Goal: Task Accomplishment & Management: Complete application form

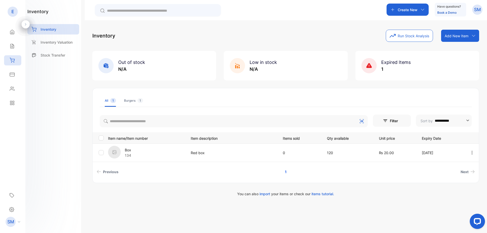
click at [129, 102] on div "Burgers 1" at bounding box center [133, 100] width 19 height 5
click at [108, 101] on div "All 1" at bounding box center [110, 100] width 11 height 5
click at [371, 67] on icon at bounding box center [369, 65] width 6 height 5
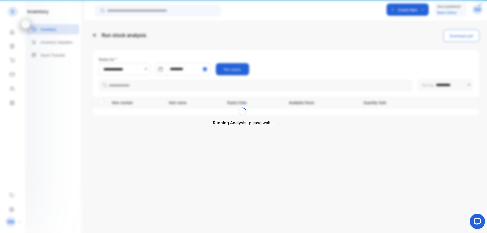
type input "**********"
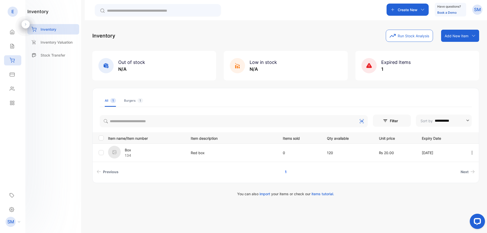
click at [384, 62] on span "Expired Items" at bounding box center [395, 62] width 29 height 5
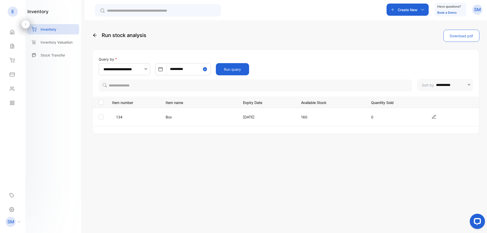
click at [28, 23] on div at bounding box center [26, 24] width 8 height 8
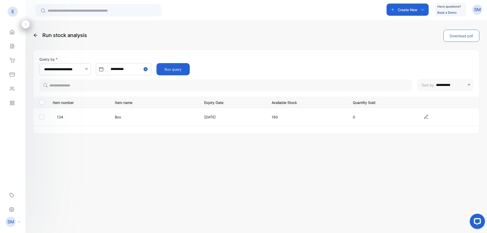
click at [27, 22] on div at bounding box center [26, 24] width 8 height 8
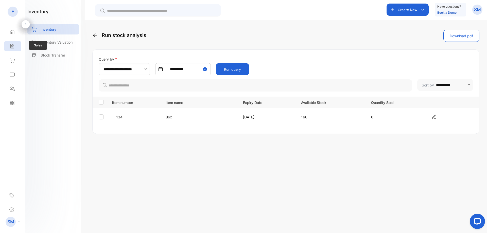
click at [13, 50] on div "Sales" at bounding box center [12, 46] width 17 height 10
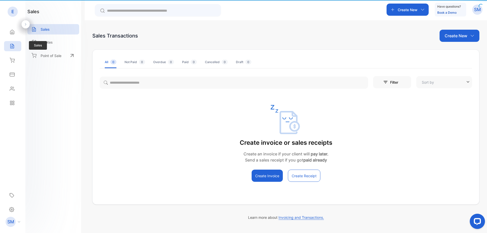
type input "**********"
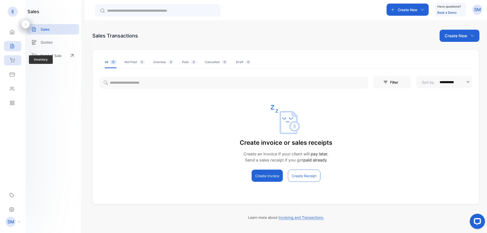
click at [11, 65] on div "Inventory" at bounding box center [12, 60] width 17 height 10
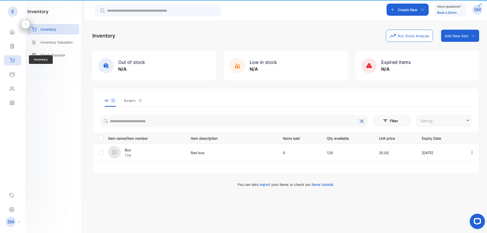
type input "**********"
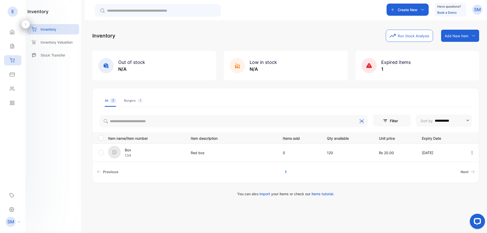
click at [469, 38] on div "Add New Item" at bounding box center [460, 36] width 38 height 12
click at [464, 46] on div "Add item manually" at bounding box center [461, 47] width 37 height 10
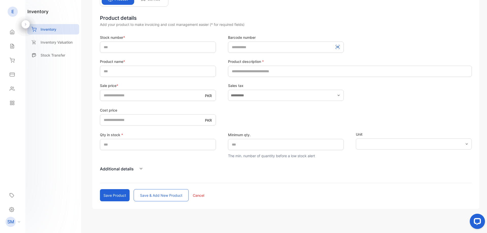
scroll to position [59, 0]
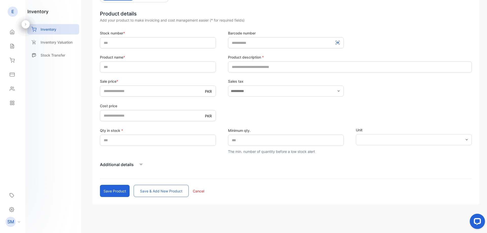
click at [134, 166] on div "Additional details" at bounding box center [286, 165] width 372 height 8
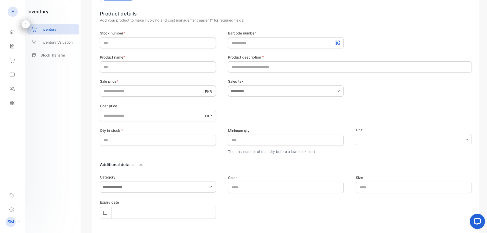
scroll to position [0, 0]
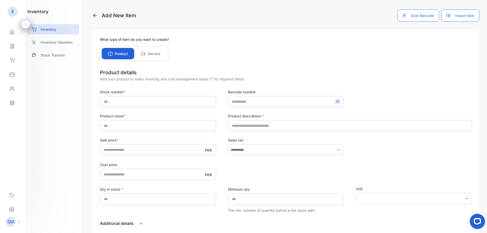
click at [222, 100] on div "Stock number * Barcode number" at bounding box center [286, 98] width 372 height 18
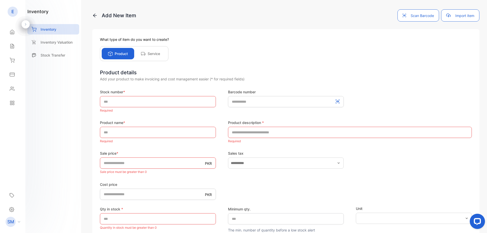
drag, startPoint x: 249, startPoint y: 100, endPoint x: 251, endPoint y: 68, distance: 32.6
click at [251, 68] on div "What type of item do you want to create? Product Service Product details Add yo…" at bounding box center [285, 215] width 387 height 372
drag, startPoint x: 100, startPoint y: 92, endPoint x: 126, endPoint y: 94, distance: 25.9
click at [126, 94] on div "What type of item do you want to create? Product Service Product details Add yo…" at bounding box center [285, 215] width 387 height 372
click at [143, 96] on div "Stock number * Required" at bounding box center [158, 101] width 116 height 25
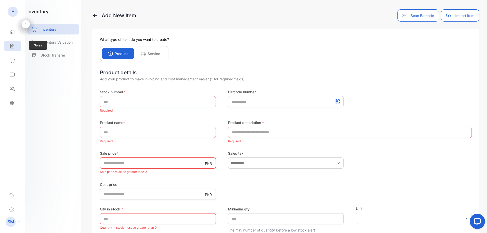
click at [12, 50] on div "Sales" at bounding box center [12, 46] width 17 height 10
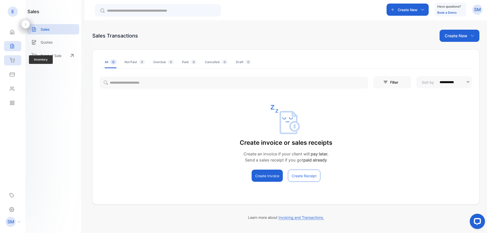
click at [12, 60] on icon at bounding box center [12, 60] width 5 height 5
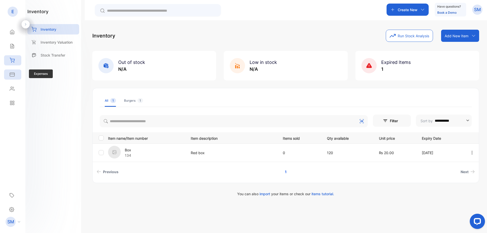
click at [14, 74] on icon at bounding box center [12, 74] width 5 height 5
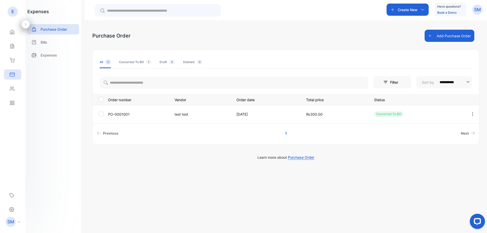
click at [447, 38] on button "Add Purchase Order" at bounding box center [450, 36] width 50 height 12
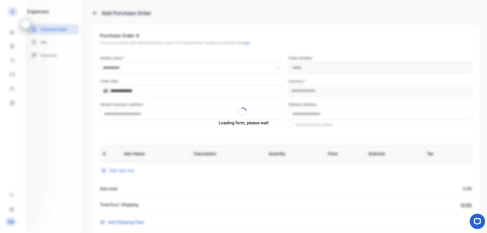
type Number-inputPurchaseOrderNumber "**********"
type input "**********"
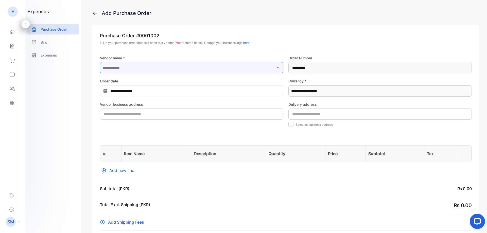
click at [114, 63] on input "text" at bounding box center [191, 67] width 183 height 11
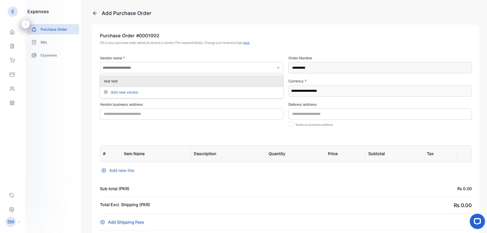
click at [113, 81] on p "test test" at bounding box center [192, 80] width 177 height 5
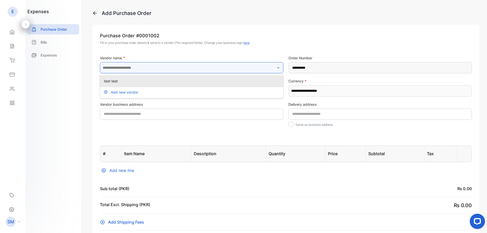
type input "*********"
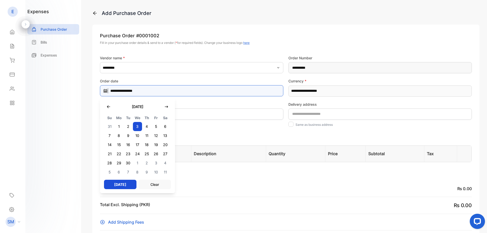
click at [142, 93] on input "**********" at bounding box center [191, 90] width 183 height 11
click at [208, 87] on input "**********" at bounding box center [191, 90] width 183 height 11
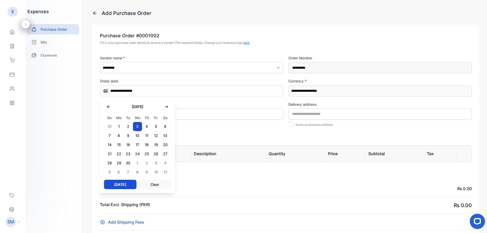
click at [326, 83] on label "Currency *" at bounding box center [379, 80] width 183 height 5
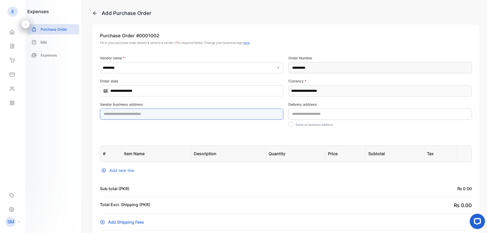
click at [192, 113] on address-inputShippingAddress "text" at bounding box center [191, 114] width 183 height 11
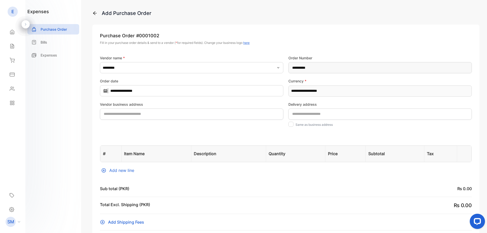
click at [178, 126] on div "Vendor business address" at bounding box center [191, 116] width 183 height 28
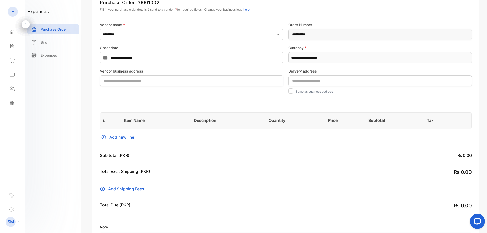
scroll to position [31, 0]
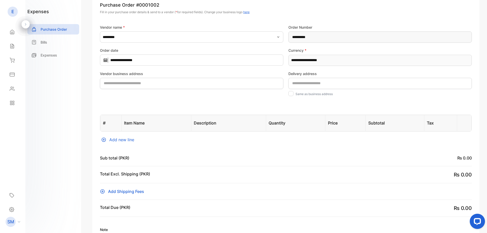
click at [112, 137] on div "Add new line" at bounding box center [286, 140] width 372 height 6
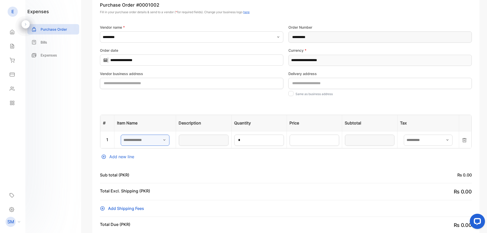
click at [149, 140] on input "text" at bounding box center [145, 140] width 49 height 11
click at [164, 143] on input "text" at bounding box center [145, 140] width 49 height 11
click at [178, 101] on div "**********" at bounding box center [285, 158] width 387 height 328
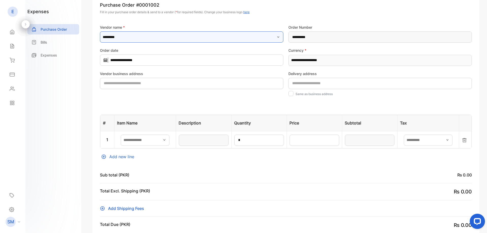
click at [253, 39] on input "*********" at bounding box center [191, 36] width 183 height 11
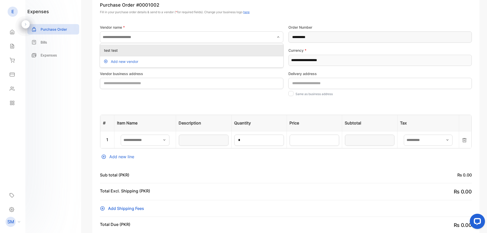
type input "*********"
click at [268, 31] on div "Vendor name * ********* test test Add new vendor" at bounding box center [191, 34] width 183 height 18
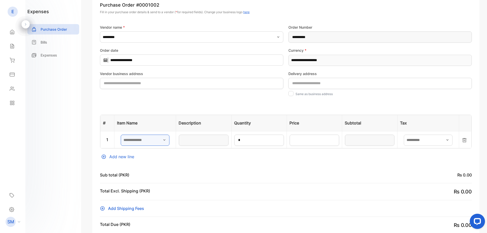
click at [155, 144] on input "text" at bounding box center [145, 140] width 49 height 11
click at [161, 116] on th "Item Name" at bounding box center [145, 123] width 62 height 16
click at [160, 135] on input "text" at bounding box center [145, 140] width 49 height 11
click at [170, 105] on div "**********" at bounding box center [285, 158] width 387 height 328
click at [166, 136] on input "text" at bounding box center [145, 140] width 49 height 11
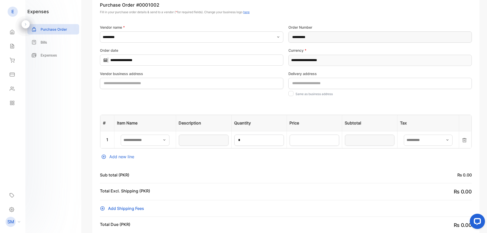
click at [166, 108] on div "**********" at bounding box center [285, 158] width 387 height 328
click at [167, 137] on input "text" at bounding box center [145, 140] width 49 height 11
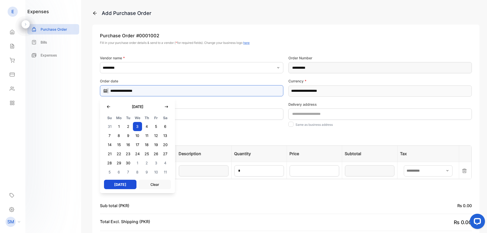
click at [191, 86] on input "**********" at bounding box center [191, 90] width 183 height 11
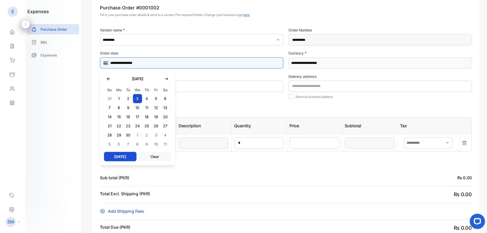
scroll to position [28, 0]
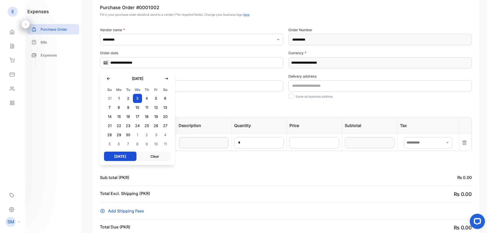
click at [192, 98] on div "Vendor business address" at bounding box center [191, 88] width 183 height 28
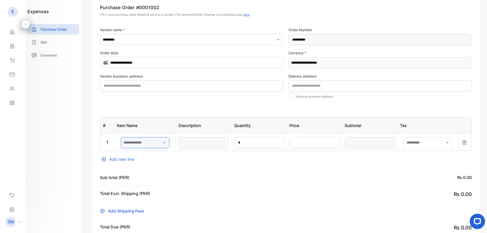
click at [162, 147] on input "text" at bounding box center [145, 142] width 49 height 11
drag, startPoint x: 153, startPoint y: 159, endPoint x: 123, endPoint y: 160, distance: 30.7
click at [123, 160] on div "Add new line" at bounding box center [286, 159] width 372 height 6
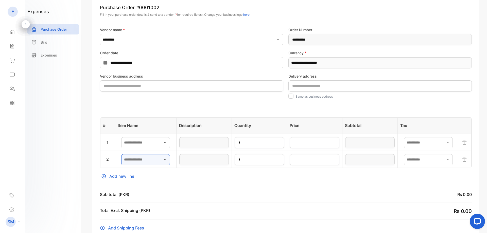
click at [123, 160] on input "text" at bounding box center [145, 159] width 49 height 11
click at [154, 159] on input "text" at bounding box center [145, 159] width 49 height 11
click at [147, 161] on input "text" at bounding box center [145, 159] width 49 height 11
click at [153, 136] on div at bounding box center [145, 143] width 61 height 14
click at [153, 141] on input "text" at bounding box center [145, 142] width 49 height 11
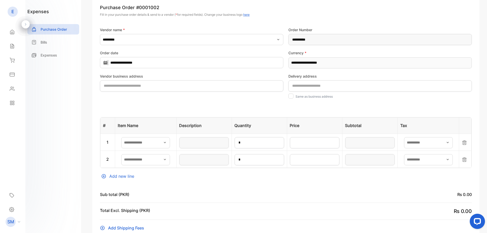
click at [183, 124] on th "Description" at bounding box center [204, 125] width 55 height 16
drag, startPoint x: 157, startPoint y: 140, endPoint x: 146, endPoint y: 130, distance: 14.4
click at [146, 130] on th "Item Name" at bounding box center [146, 125] width 62 height 16
click at [146, 139] on input "text" at bounding box center [145, 142] width 49 height 11
click at [133, 154] on p "Box" at bounding box center [139, 155] width 28 height 5
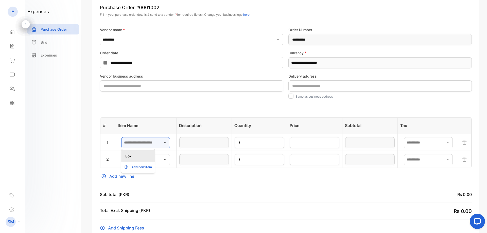
type input "***"
type input "*******"
type input "**"
drag, startPoint x: 321, startPoint y: 146, endPoint x: 378, endPoint y: 149, distance: 57.2
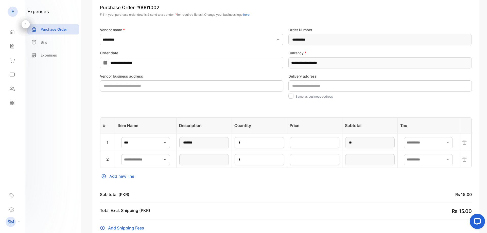
click at [378, 149] on td "**" at bounding box center [369, 142] width 55 height 17
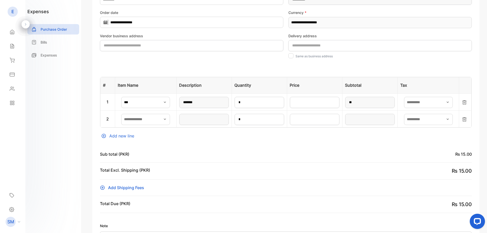
scroll to position [68, 0]
click at [138, 190] on span "Add Shipping Fees" at bounding box center [126, 188] width 36 height 6
drag, startPoint x: 248, startPoint y: 169, endPoint x: 232, endPoint y: 185, distance: 22.1
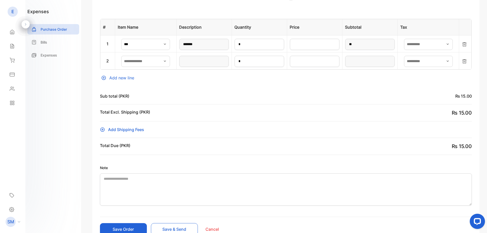
scroll to position [138, 0]
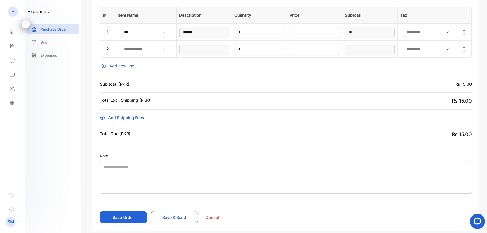
click at [124, 220] on button "Save Order" at bounding box center [123, 217] width 47 height 12
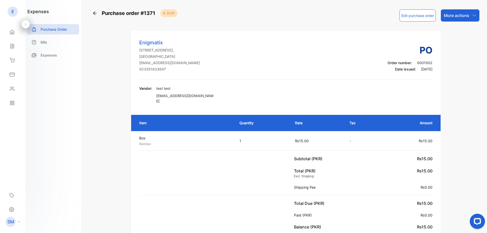
click at [474, 18] on div "More actions" at bounding box center [460, 15] width 39 height 12
click at [48, 43] on div "Bills" at bounding box center [53, 42] width 52 height 10
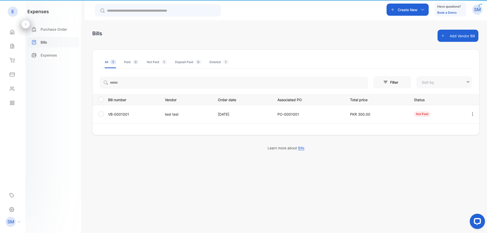
type input "**********"
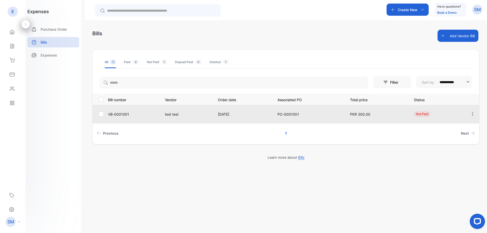
click at [201, 120] on td "test test" at bounding box center [185, 114] width 53 height 18
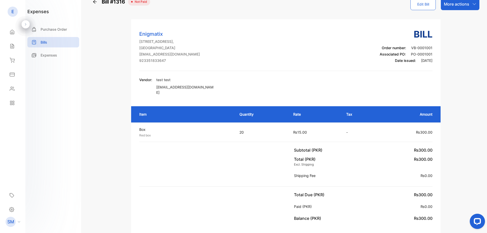
scroll to position [7, 0]
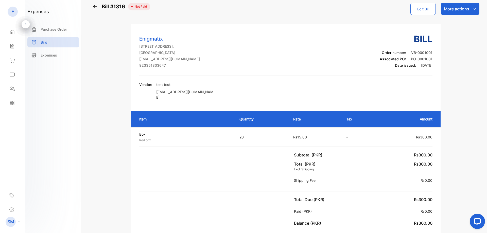
click at [93, 5] on icon at bounding box center [94, 6] width 5 height 5
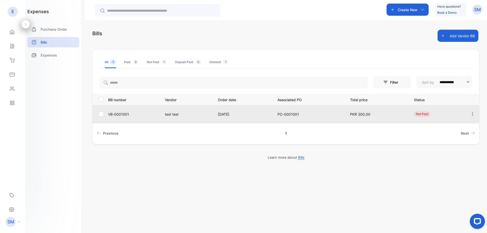
click at [472, 116] on icon "button" at bounding box center [472, 114] width 5 height 5
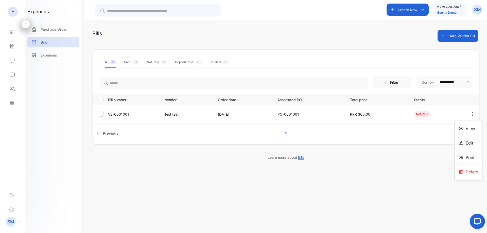
click at [346, 155] on p "Learn more about Bills" at bounding box center [285, 157] width 387 height 5
click at [60, 59] on div "Expenses" at bounding box center [53, 55] width 52 height 10
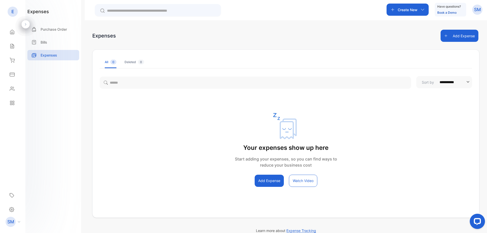
click at [266, 178] on button "Add Expense" at bounding box center [269, 181] width 29 height 12
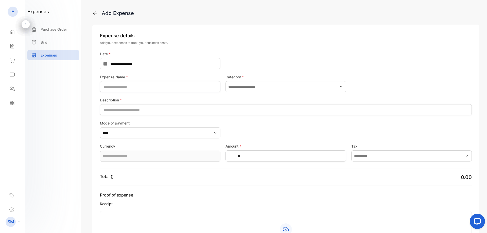
type input "**********"
click at [96, 16] on div "Add Expense" at bounding box center [285, 13] width 387 height 8
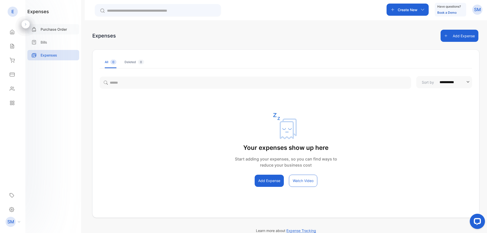
click at [60, 29] on p "Purchase Order" at bounding box center [54, 29] width 26 height 5
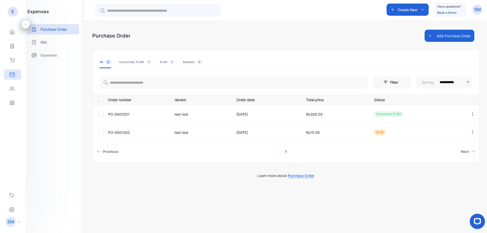
drag, startPoint x: 472, startPoint y: 114, endPoint x: 415, endPoint y: 48, distance: 86.9
click at [415, 48] on div "**********" at bounding box center [285, 104] width 387 height 149
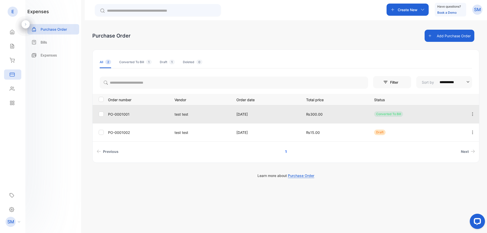
click at [154, 116] on p "PO-0001001" at bounding box center [138, 114] width 60 height 5
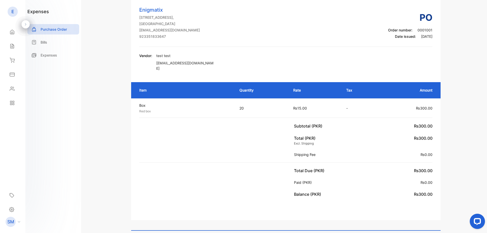
scroll to position [33, 0]
drag, startPoint x: 238, startPoint y: 103, endPoint x: 248, endPoint y: 103, distance: 9.6
click at [248, 103] on td "20" at bounding box center [261, 107] width 54 height 19
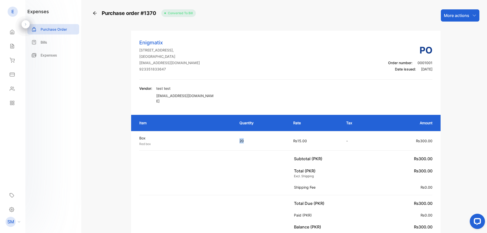
click at [468, 14] on div "More actions" at bounding box center [460, 15] width 39 height 12
click at [360, 34] on div "Enigmatix Street no 1 Akber Colony Satellite Town Bahawalpur, Pakistan salmanme…" at bounding box center [286, 142] width 310 height 222
click at [97, 13] on icon at bounding box center [95, 13] width 4 height 4
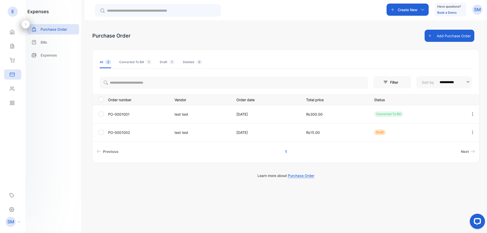
click at [424, 9] on icon "button" at bounding box center [423, 10] width 4 height 4
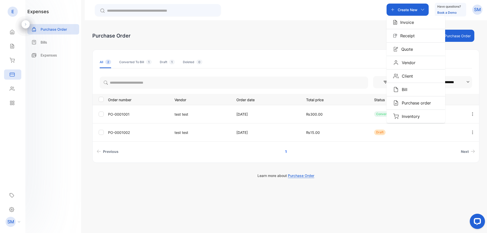
click at [424, 9] on icon "button" at bounding box center [423, 10] width 4 height 4
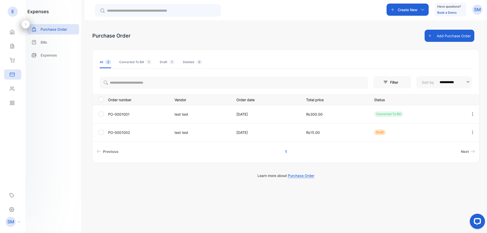
click at [424, 9] on icon "button" at bounding box center [423, 10] width 4 height 4
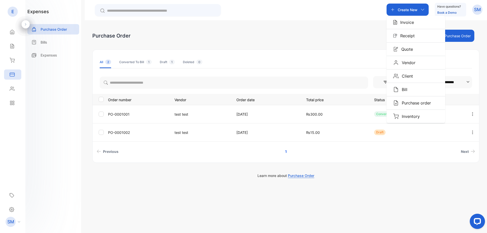
click at [424, 9] on icon "button" at bounding box center [423, 10] width 4 height 4
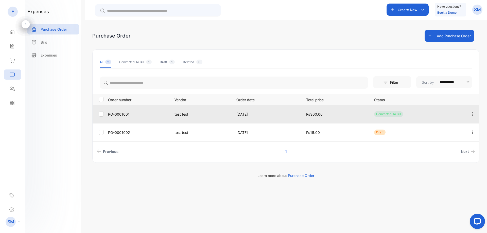
click at [474, 112] on icon "button" at bounding box center [472, 114] width 5 height 5
click at [462, 129] on span "View" at bounding box center [461, 129] width 9 height 6
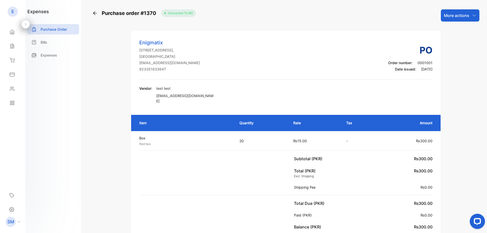
click at [456, 19] on div "More actions" at bounding box center [460, 15] width 39 height 12
click at [455, 18] on p "More actions" at bounding box center [456, 15] width 25 height 6
click at [94, 13] on icon at bounding box center [95, 13] width 4 height 4
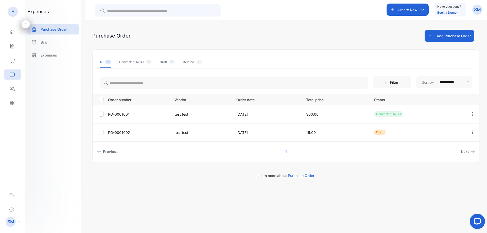
click at [143, 57] on li "Converted To Bill 1" at bounding box center [135, 62] width 32 height 12
click at [108, 57] on li "All 2" at bounding box center [105, 62] width 11 height 12
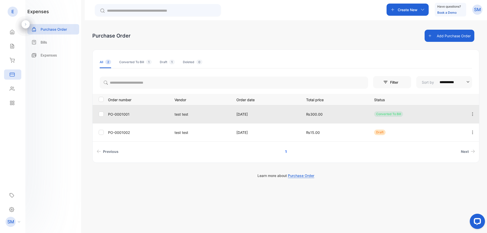
click at [472, 115] on icon "button" at bounding box center [472, 114] width 5 height 5
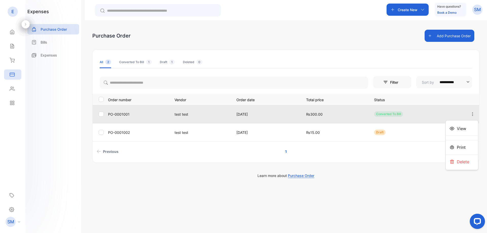
click at [472, 115] on icon "button" at bounding box center [472, 114] width 5 height 5
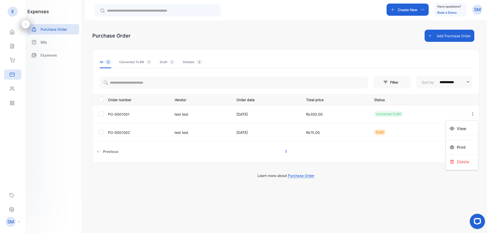
drag, startPoint x: 472, startPoint y: 115, endPoint x: 476, endPoint y: 102, distance: 13.2
click at [476, 102] on table "Order number Vendor Order date Total price Status PO-0001001 test test 03 Sep, …" at bounding box center [286, 118] width 387 height 48
click at [476, 102] on th at bounding box center [471, 99] width 15 height 11
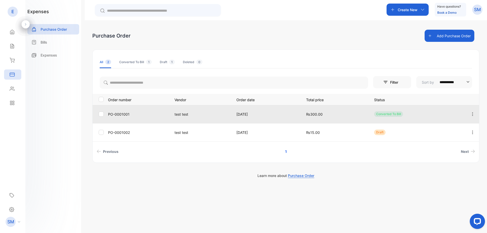
click at [472, 112] on icon "button" at bounding box center [472, 114] width 5 height 5
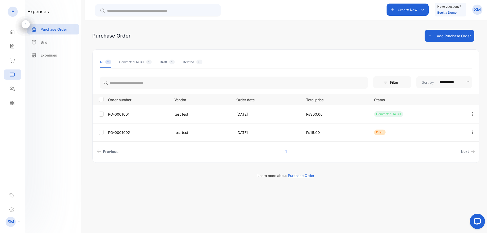
click at [480, 96] on div "**********" at bounding box center [286, 136] width 402 height 233
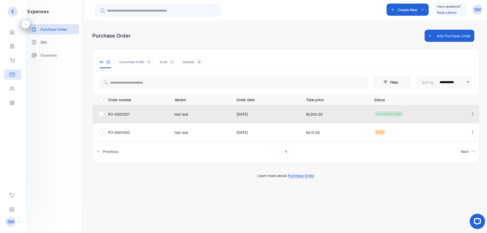
click at [471, 114] on icon "button" at bounding box center [472, 114] width 5 height 5
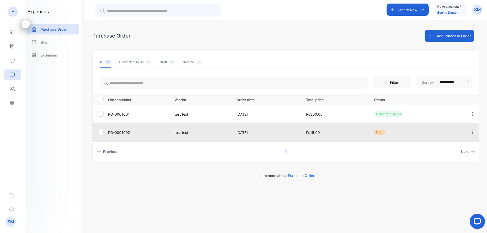
click at [345, 132] on p "₨15.00" at bounding box center [335, 132] width 58 height 5
click at [469, 130] on div at bounding box center [472, 132] width 13 height 10
click at [472, 131] on icon "button" at bounding box center [472, 132] width 1 height 4
drag, startPoint x: 462, startPoint y: 166, endPoint x: 460, endPoint y: 163, distance: 3.7
click at [460, 163] on div "Edit" at bounding box center [462, 161] width 32 height 14
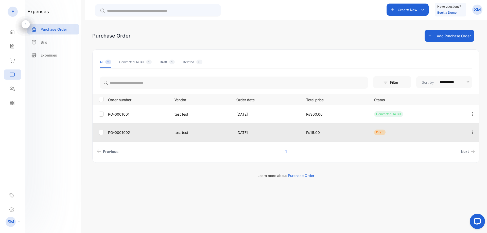
click at [460, 163] on div "**********" at bounding box center [285, 104] width 387 height 149
click at [421, 126] on td "Draft" at bounding box center [416, 132] width 96 height 18
click at [373, 134] on td "Draft" at bounding box center [416, 132] width 96 height 18
click at [130, 128] on td "PO-0001002" at bounding box center [137, 132] width 62 height 18
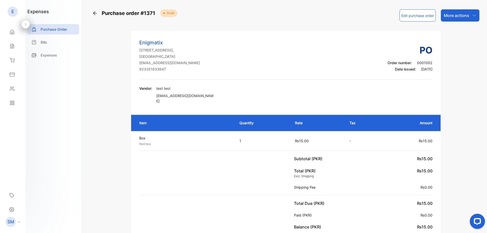
click at [449, 16] on p "More actions" at bounding box center [456, 15] width 25 height 6
click at [457, 30] on div "Convert to bill" at bounding box center [458, 32] width 41 height 10
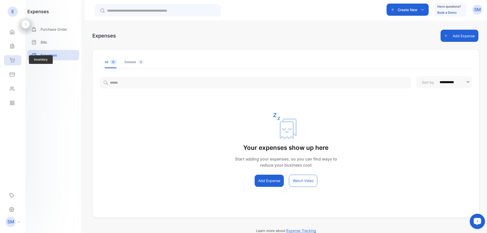
click at [10, 63] on div "Inventory" at bounding box center [12, 60] width 17 height 10
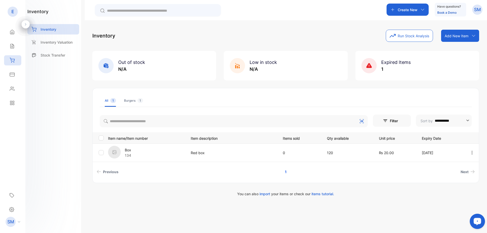
click at [473, 37] on icon at bounding box center [474, 36] width 4 height 4
click at [371, 36] on div "Inventory Run Stock Analysis Add New Item Add item manually Import item Scan ba…" at bounding box center [285, 36] width 387 height 12
click at [425, 9] on div "Create New" at bounding box center [408, 10] width 42 height 12
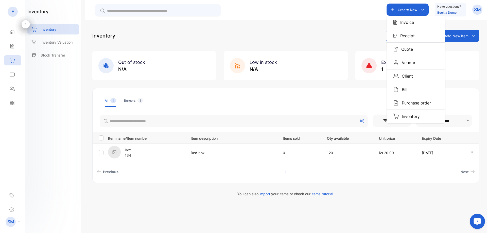
click at [425, 9] on div "Create New" at bounding box center [408, 10] width 42 height 12
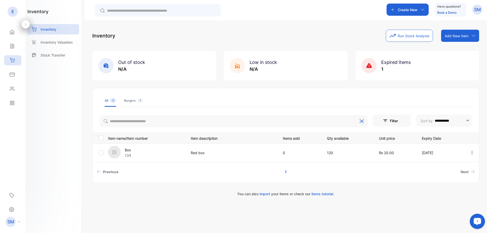
click at [472, 33] on div "Add New Item" at bounding box center [460, 36] width 38 height 12
click at [471, 44] on div "Add item manually" at bounding box center [461, 47] width 37 height 10
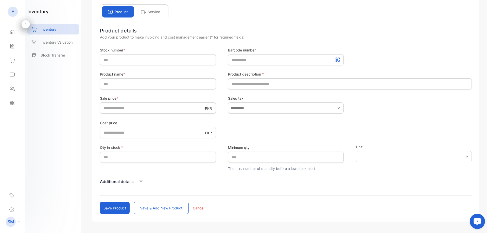
scroll to position [51, 0]
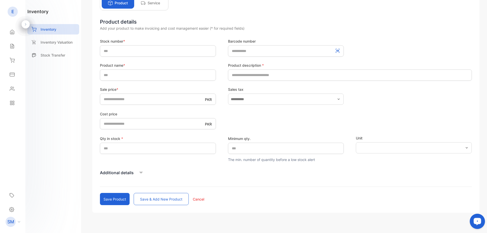
click at [104, 41] on label "Stock number *" at bounding box center [158, 41] width 116 height 5
drag, startPoint x: 96, startPoint y: 42, endPoint x: 129, endPoint y: 44, distance: 33.0
click at [129, 44] on div "What type of item do you want to create? Product Service Product details Add yo…" at bounding box center [285, 95] width 387 height 234
click at [136, 40] on label "Stock number *" at bounding box center [158, 41] width 116 height 5
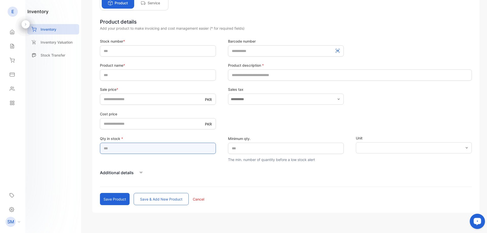
click at [114, 147] on input "*" at bounding box center [158, 148] width 116 height 11
drag, startPoint x: 114, startPoint y: 147, endPoint x: 105, endPoint y: 148, distance: 9.7
click at [106, 148] on input "*" at bounding box center [158, 148] width 116 height 11
click at [103, 148] on input "*" at bounding box center [158, 148] width 116 height 11
click at [116, 148] on input "*" at bounding box center [158, 148] width 116 height 11
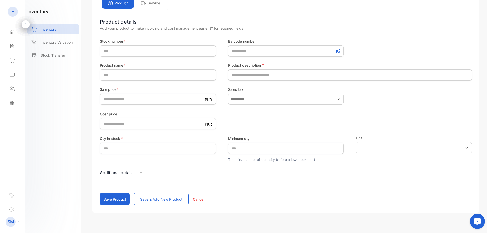
click at [229, 140] on form "Stock number * Barcode number Product name * Product description * Sale price *…" at bounding box center [286, 122] width 372 height 167
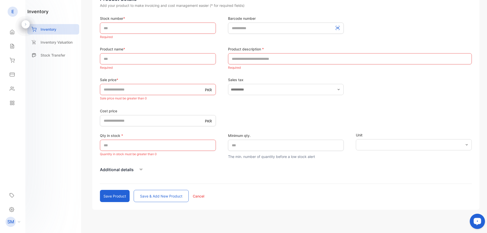
scroll to position [79, 0]
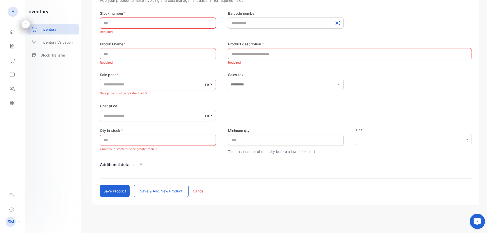
click at [237, 146] on div "Minimum qty. * The min. number of quantity before a low stock alert" at bounding box center [286, 140] width 116 height 27
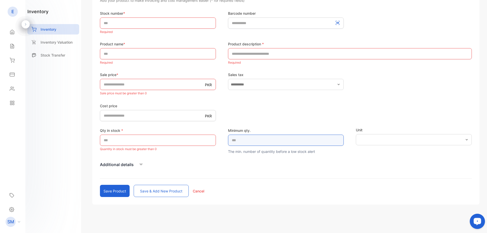
click at [237, 144] on qty\ "*" at bounding box center [286, 140] width 116 height 11
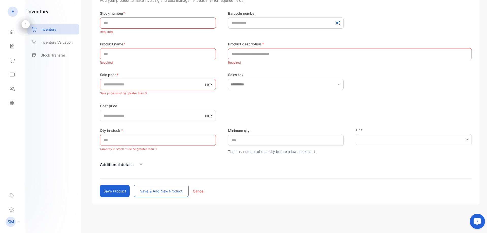
click at [302, 119] on div "Cost price PKR *" at bounding box center [286, 112] width 372 height 19
click at [145, 160] on form "Stock number * Required Barcode number Product name * Required Product descript…" at bounding box center [286, 104] width 372 height 186
click at [142, 161] on icon at bounding box center [141, 165] width 8 height 8
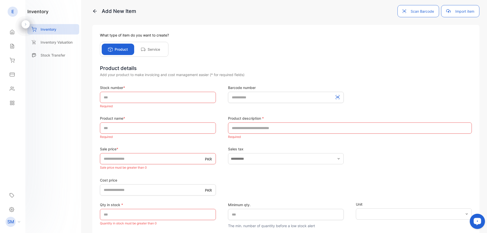
scroll to position [0, 0]
